Goal: Task Accomplishment & Management: Manage account settings

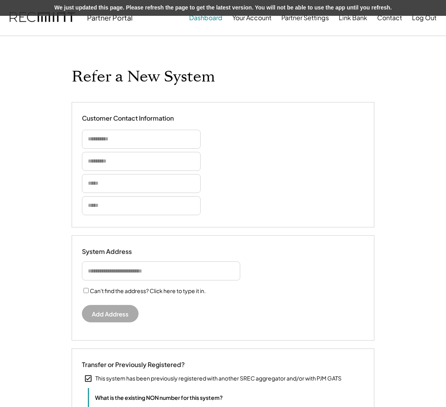
click at [217, 19] on button "Dashboard" at bounding box center [205, 18] width 33 height 16
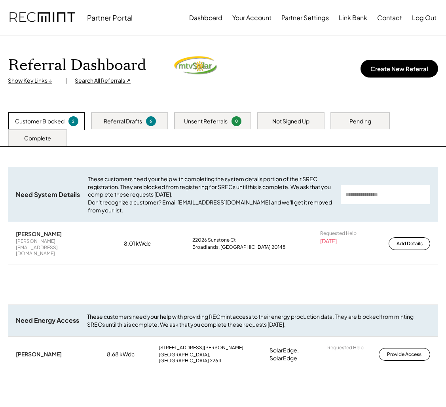
click at [65, 123] on div "Customer Blocked 2" at bounding box center [46, 121] width 77 height 18
click at [46, 122] on div "Customer Blocked" at bounding box center [39, 122] width 49 height 8
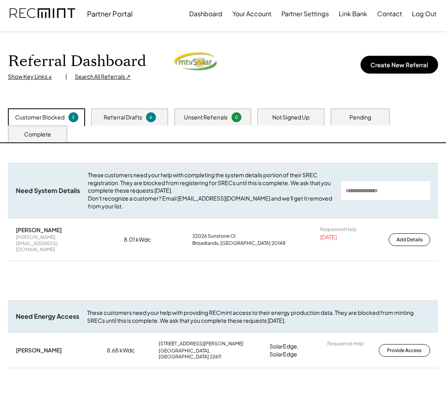
click at [367, 115] on div "Pending" at bounding box center [361, 118] width 22 height 8
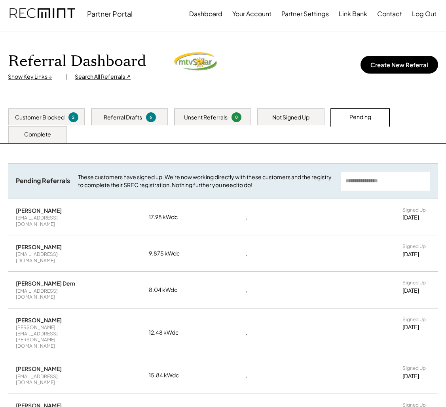
click at [319, 117] on div "Not Signed Up" at bounding box center [290, 116] width 67 height 17
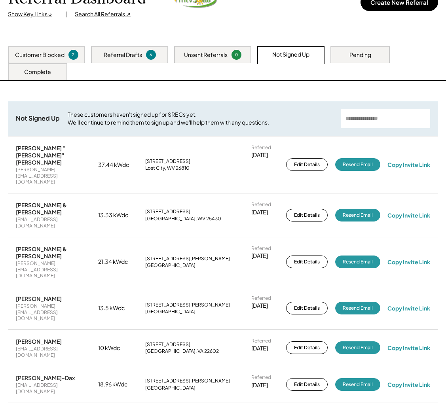
scroll to position [63, 0]
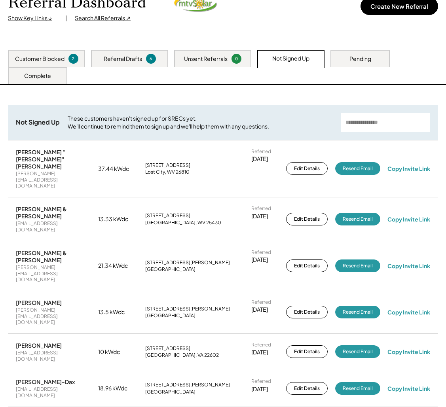
click at [345, 54] on div "Pending" at bounding box center [360, 58] width 59 height 17
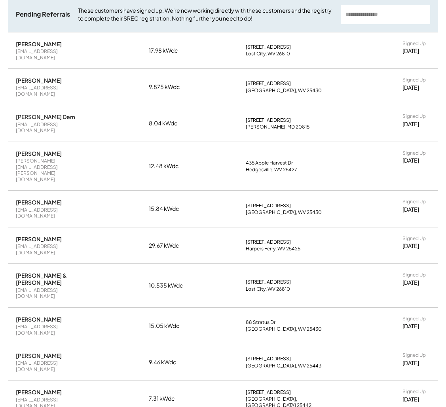
scroll to position [171, 0]
drag, startPoint x: 21, startPoint y: 200, endPoint x: 121, endPoint y: 206, distance: 100.4
click at [21, 235] on div "David Nedorostek" at bounding box center [39, 238] width 46 height 7
drag, startPoint x: 208, startPoint y: 198, endPoint x: 272, endPoint y: 202, distance: 63.4
click at [213, 227] on div "David Nedorostek dnedorostek@gmail.com 29.67 kWdc 511 Gap View Blvd Harpers Fer…" at bounding box center [223, 245] width 430 height 36
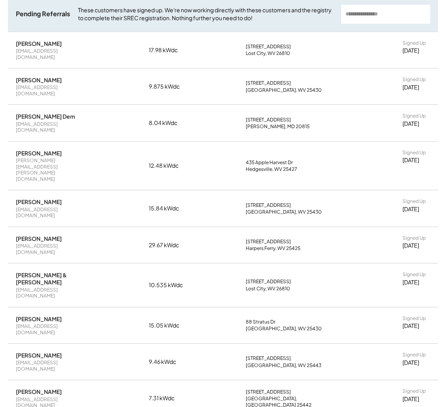
click at [355, 227] on div "David Nedorostek dnedorostek@gmail.com 29.67 kWdc 511 Gap View Blvd Harpers Fer…" at bounding box center [223, 245] width 430 height 36
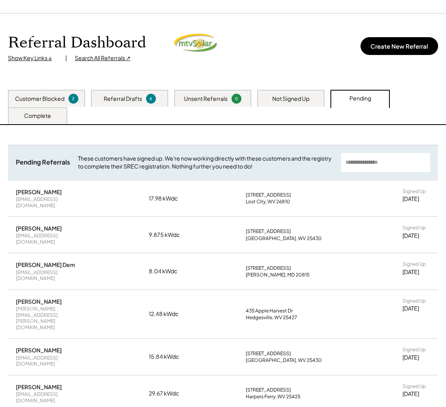
scroll to position [0, 0]
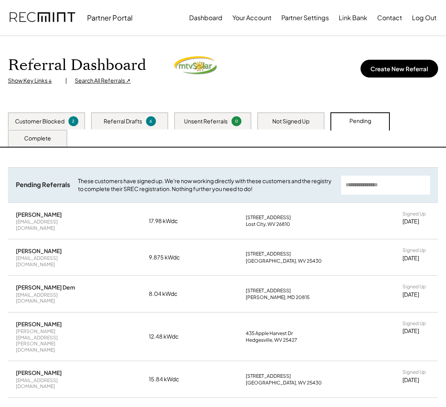
click at [107, 80] on div "Search All Referrals ↗" at bounding box center [103, 81] width 56 height 8
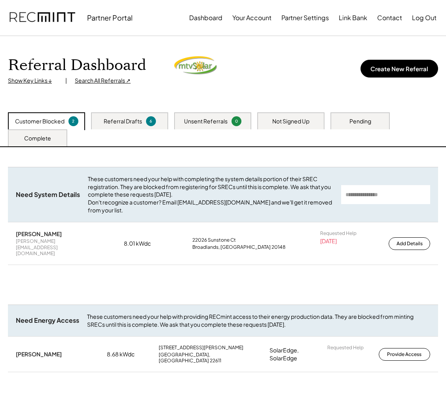
click at [369, 122] on div "Pending" at bounding box center [361, 122] width 22 height 8
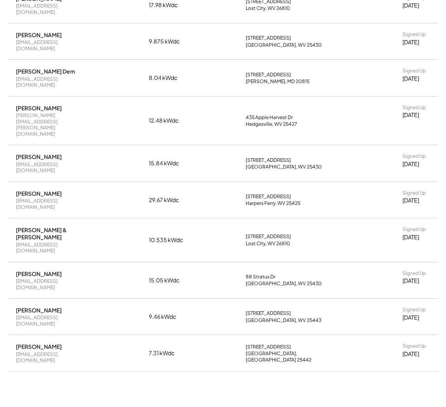
scroll to position [218, 0]
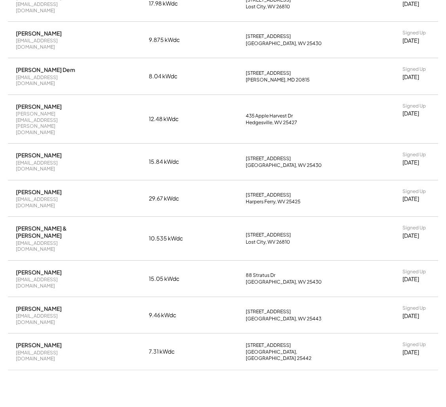
click at [43, 188] on div "David Nedorostek" at bounding box center [39, 191] width 46 height 7
click at [75, 188] on div "David Nedorostek dnedorostek@gmail.com" at bounding box center [53, 198] width 75 height 20
click at [167, 194] on div "29.67 kWdc" at bounding box center [169, 198] width 40 height 8
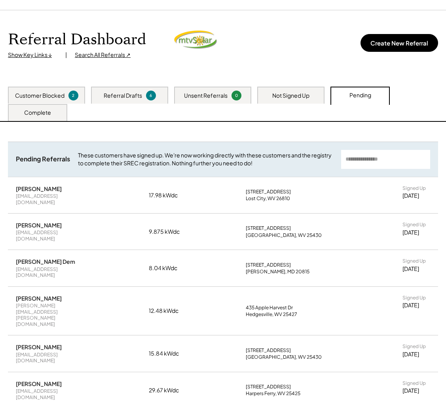
scroll to position [0, 0]
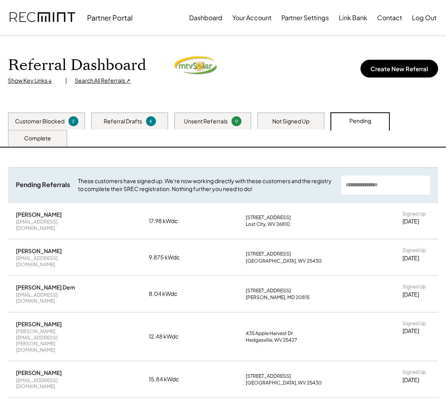
click at [129, 121] on div "Referral Drafts" at bounding box center [123, 122] width 38 height 8
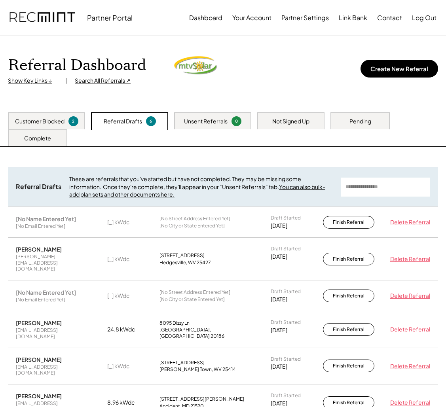
click at [294, 118] on div "Not Signed Up" at bounding box center [290, 122] width 37 height 8
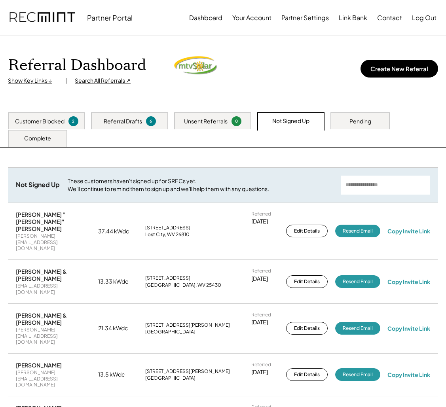
click at [34, 81] on div "Show Key Links ↓" at bounding box center [32, 81] width 49 height 8
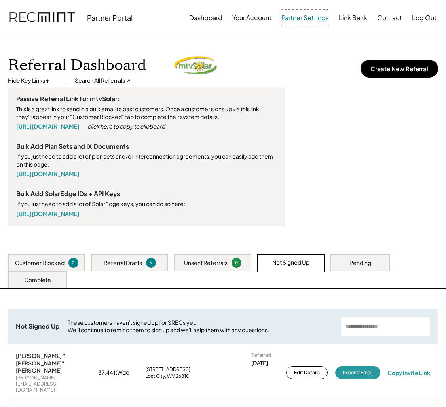
click at [320, 21] on button "Partner Settings" at bounding box center [306, 18] width 48 height 16
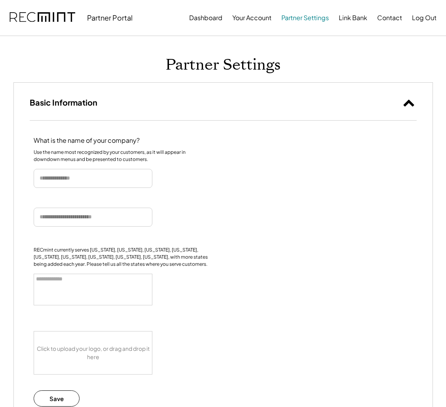
select select
type input "********"
type input "**********"
type input "********"
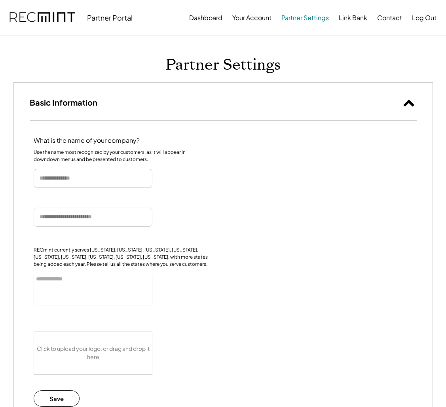
type input "******"
type input "**********"
select select "********"
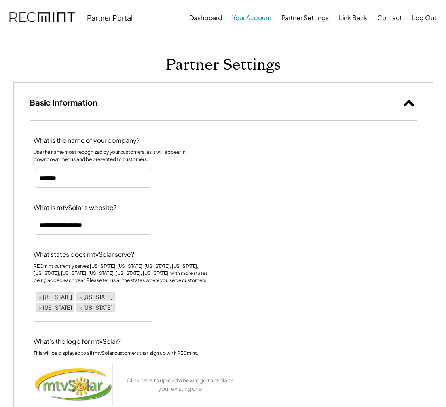
click at [266, 18] on button "Your Account" at bounding box center [251, 18] width 39 height 16
